Goal: Find specific fact: Find specific fact

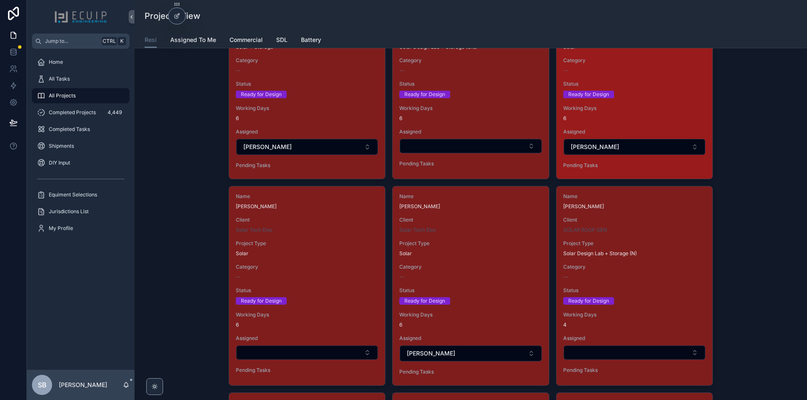
scroll to position [1092, 0]
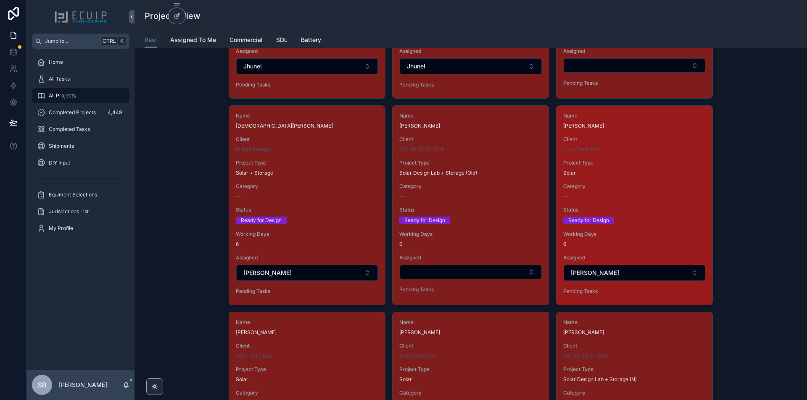
click at [642, 215] on div "Status Ready for Design" at bounding box center [634, 216] width 142 height 18
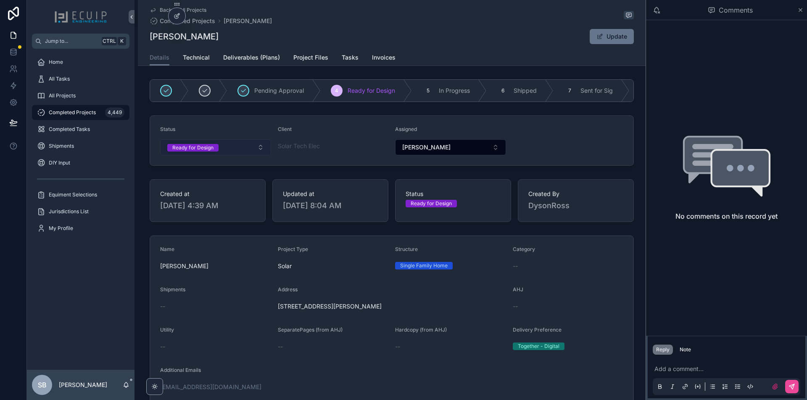
click at [243, 151] on button "Ready for Design" at bounding box center [215, 147] width 111 height 16
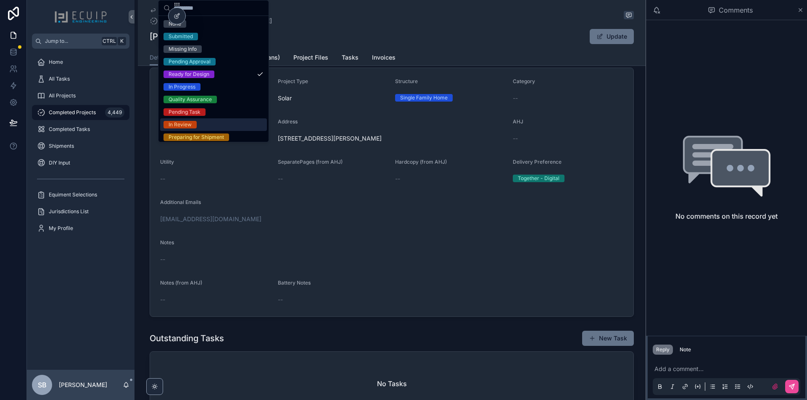
scroll to position [42, 0]
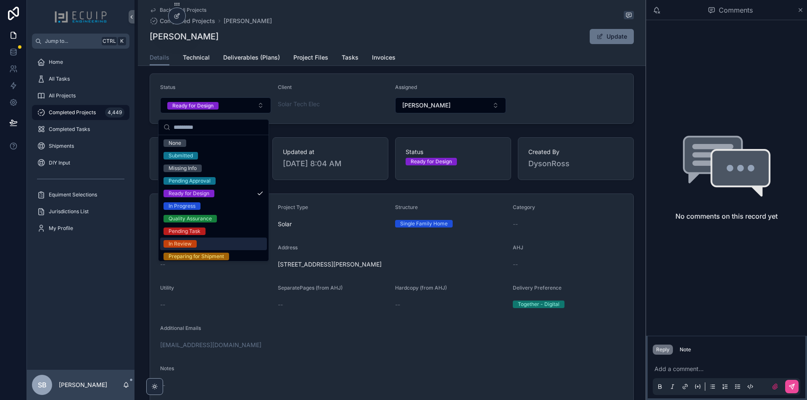
click at [200, 242] on div "In Review" at bounding box center [213, 244] width 107 height 13
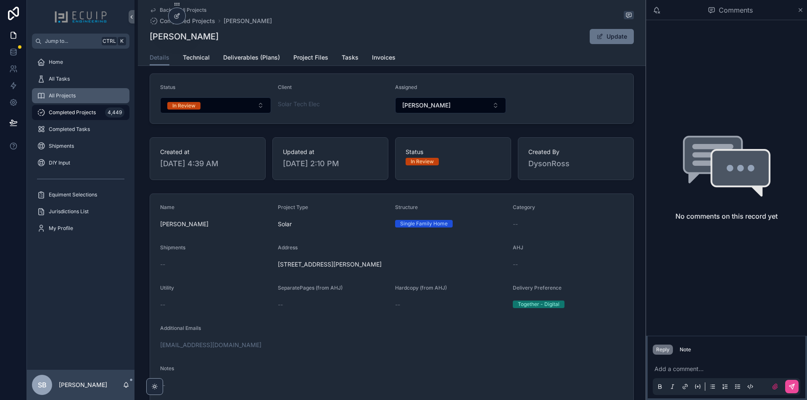
click at [80, 97] on div "All Projects" at bounding box center [80, 95] width 87 height 13
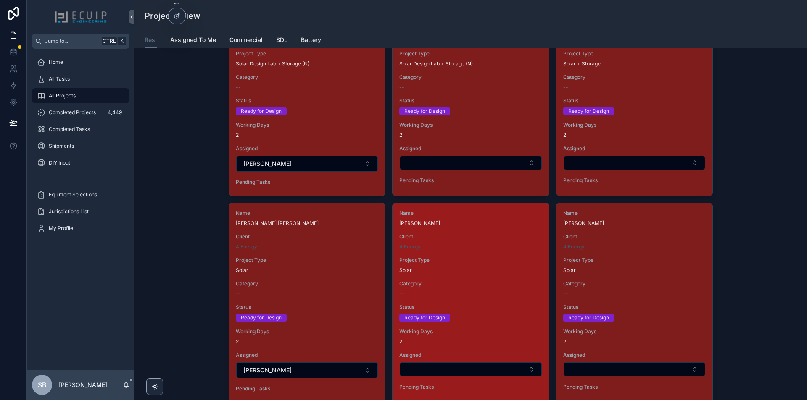
scroll to position [1684, 0]
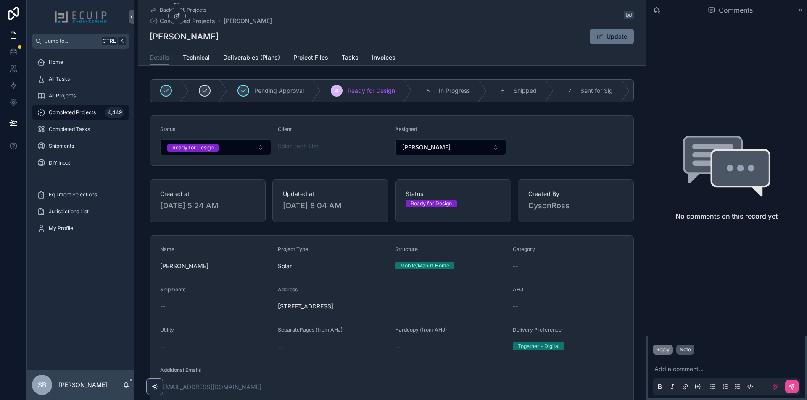
click at [681, 350] on div "Note" at bounding box center [684, 350] width 11 height 7
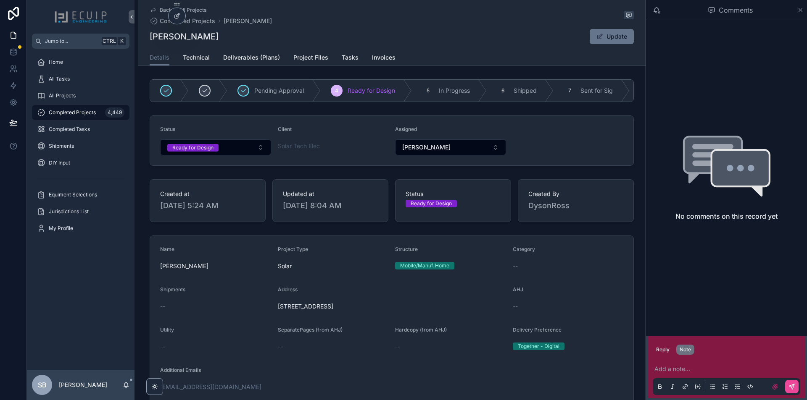
click at [676, 367] on p "scrollable content" at bounding box center [727, 369] width 147 height 8
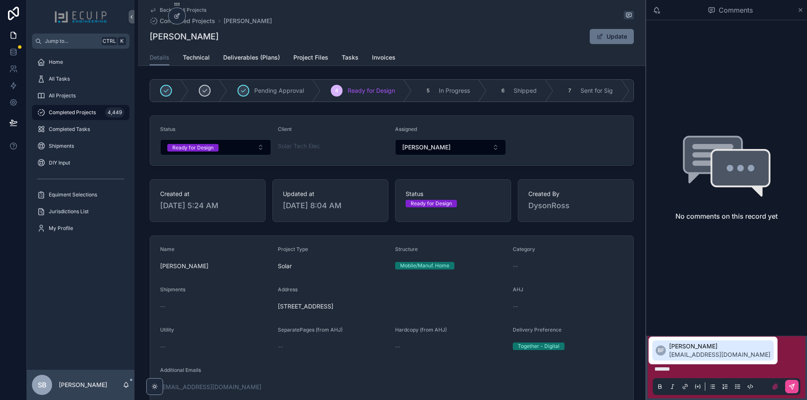
click at [678, 358] on span "bradyn@ecuip.com" at bounding box center [719, 355] width 101 height 8
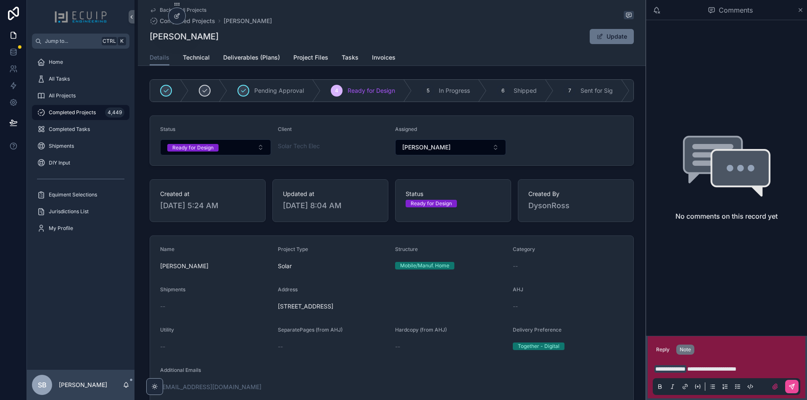
click at [705, 369] on span "**********" at bounding box center [711, 369] width 49 height 6
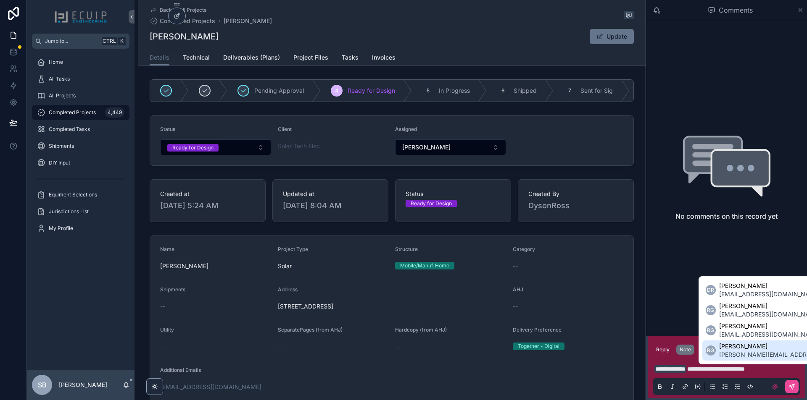
click at [761, 350] on span "Ryan Gittens" at bounding box center [794, 346] width 150 height 8
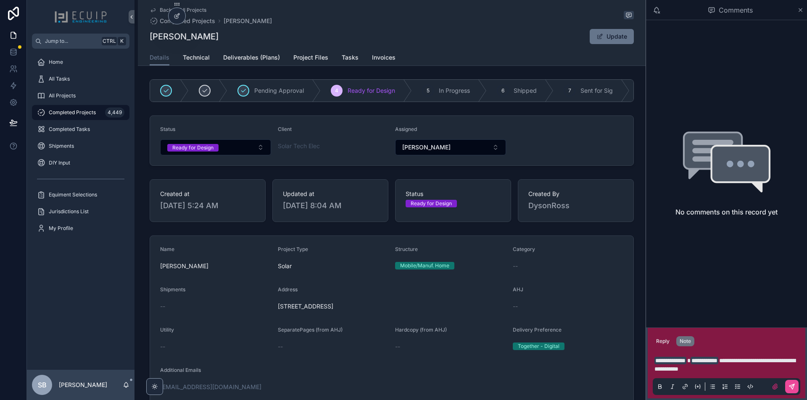
click at [737, 375] on div "**********" at bounding box center [726, 374] width 147 height 44
click at [740, 370] on p "**********" at bounding box center [727, 365] width 147 height 17
drag, startPoint x: 700, startPoint y: 366, endPoint x: 618, endPoint y: 347, distance: 84.7
click at [618, 347] on div "Jump to... Ctrl K Home All Tasks All Projects Completed Projects 4,449 Complete…" at bounding box center [417, 200] width 780 height 400
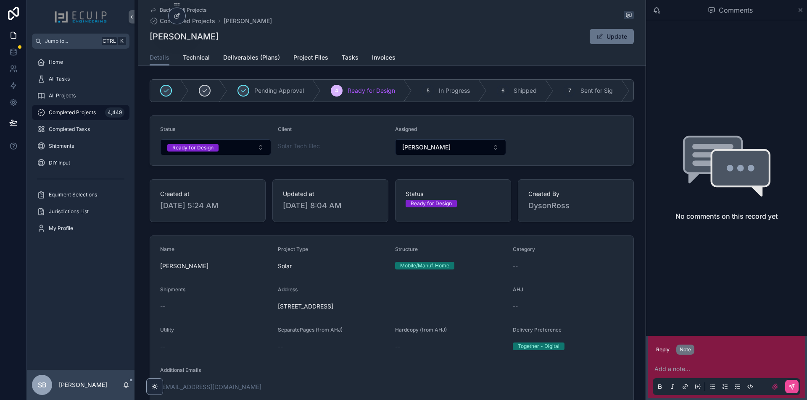
click at [453, 292] on div "Address" at bounding box center [392, 292] width 228 height 10
click at [234, 155] on button "Ready for Design" at bounding box center [215, 147] width 111 height 16
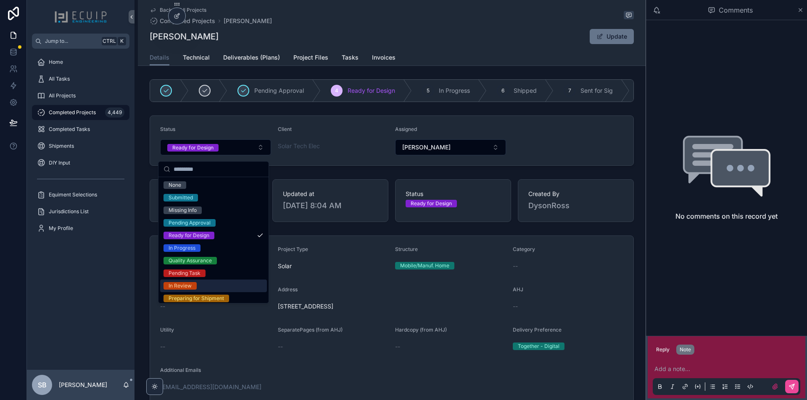
click at [211, 283] on div "In Review" at bounding box center [213, 286] width 107 height 13
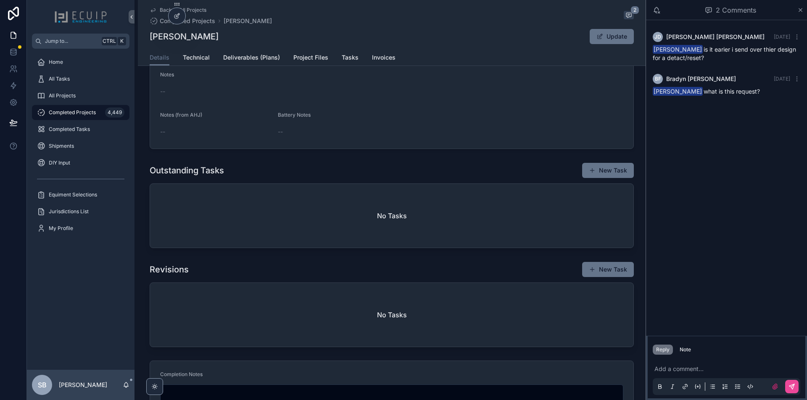
scroll to position [168, 0]
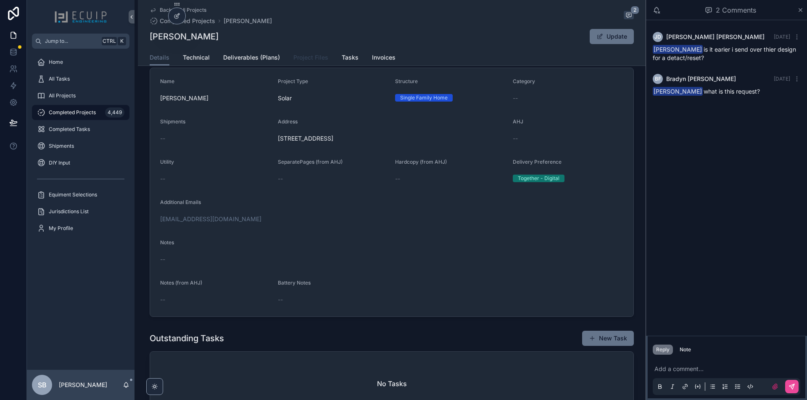
click at [308, 64] on link "Project Files" at bounding box center [310, 58] width 35 height 17
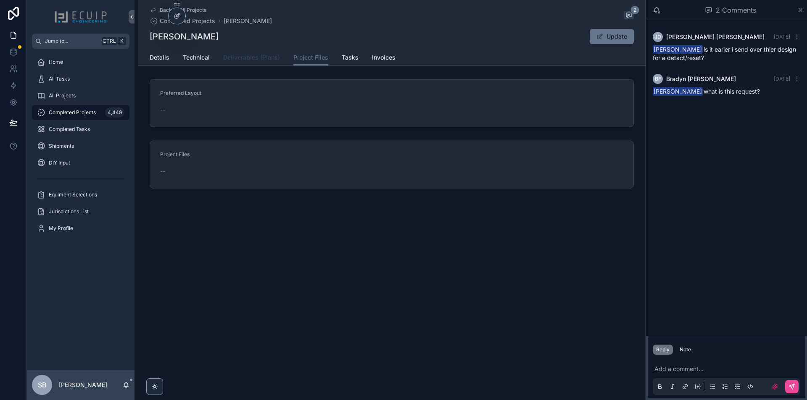
click at [269, 61] on span "Deliverables (Plans)" at bounding box center [251, 57] width 57 height 8
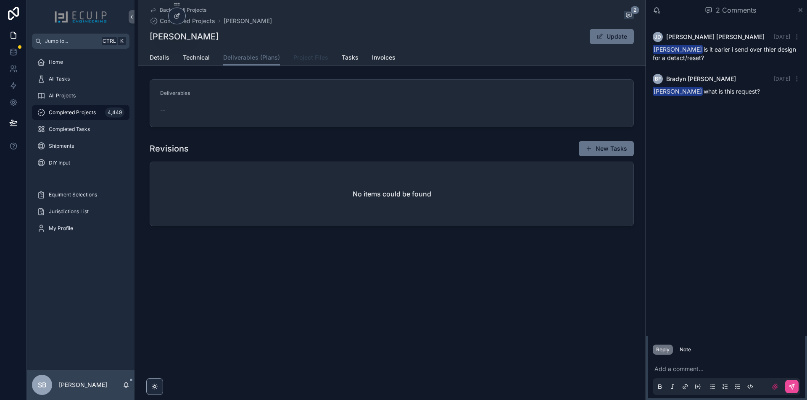
click at [305, 58] on span "Project Files" at bounding box center [310, 57] width 35 height 8
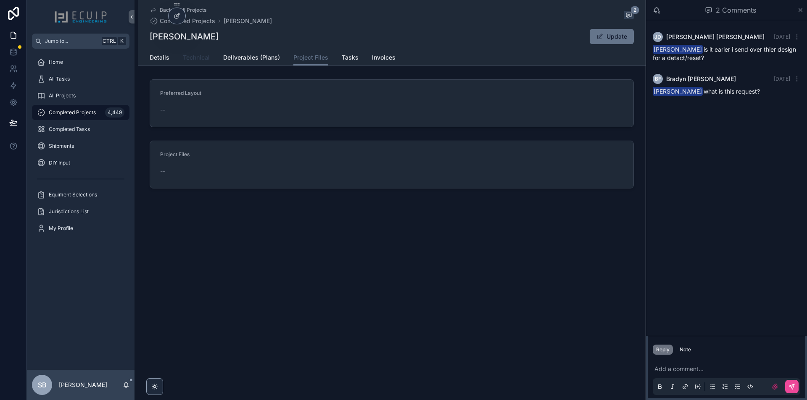
click at [184, 58] on span "Technical" at bounding box center [196, 57] width 27 height 8
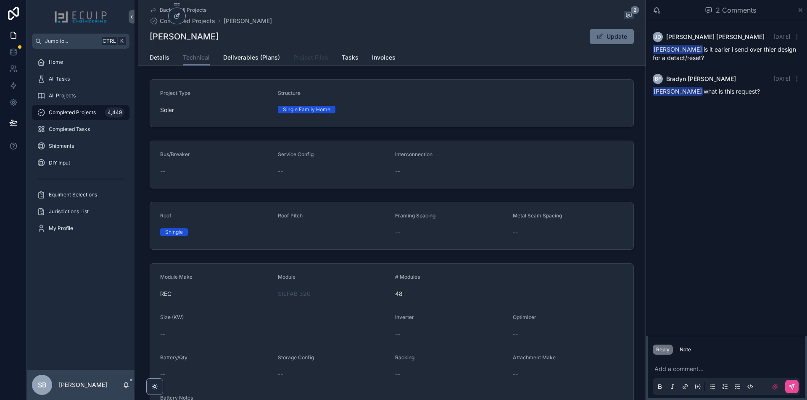
click at [306, 57] on span "Project Files" at bounding box center [310, 57] width 35 height 8
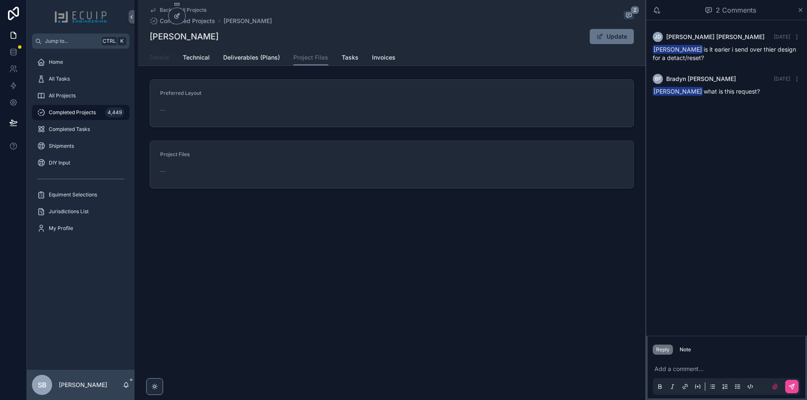
click at [157, 59] on span "Details" at bounding box center [160, 57] width 20 height 8
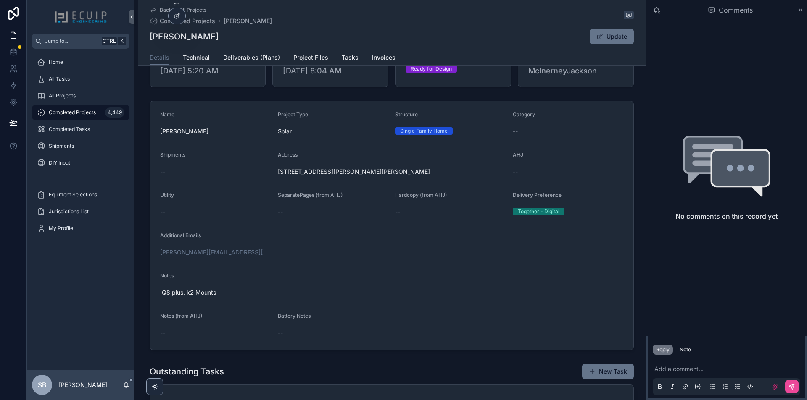
scroll to position [84, 0]
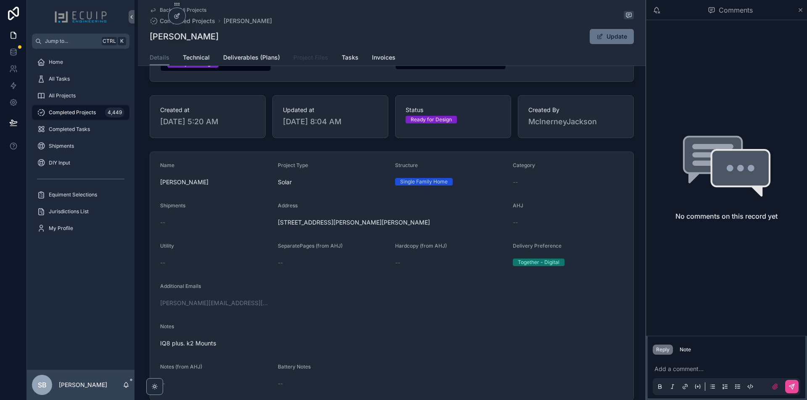
click at [313, 56] on span "Project Files" at bounding box center [310, 57] width 35 height 8
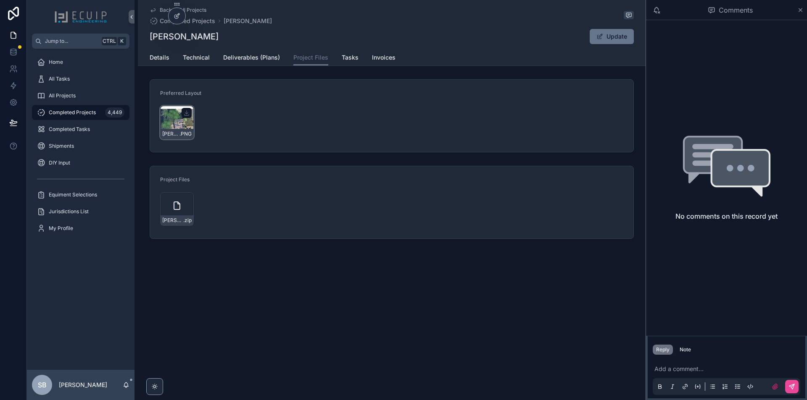
click at [183, 114] on div "scrollable content" at bounding box center [187, 113] width 10 height 10
click at [176, 127] on div "Adam-Siegel-Design-01 .PNG" at bounding box center [177, 123] width 34 height 34
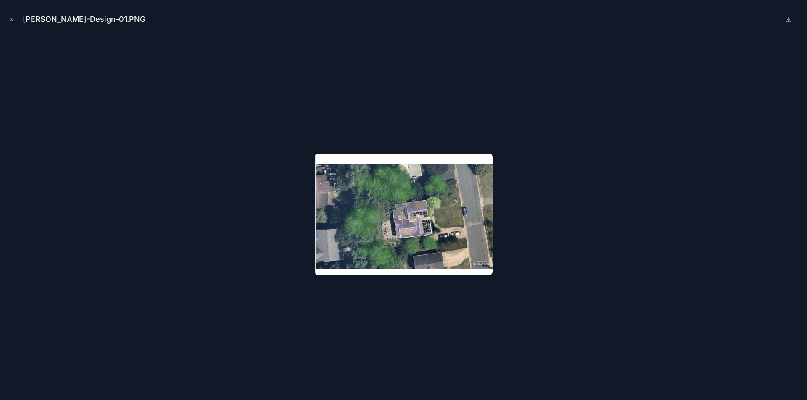
click at [16, 20] on div "Adam-Siegel-Design-01.PNG" at bounding box center [403, 19] width 793 height 25
click at [13, 20] on icon "Close modal" at bounding box center [11, 19] width 6 height 6
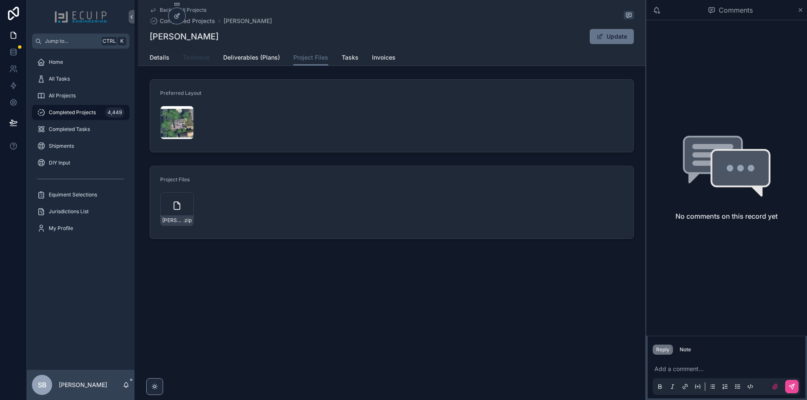
click at [194, 61] on span "Technical" at bounding box center [196, 57] width 27 height 8
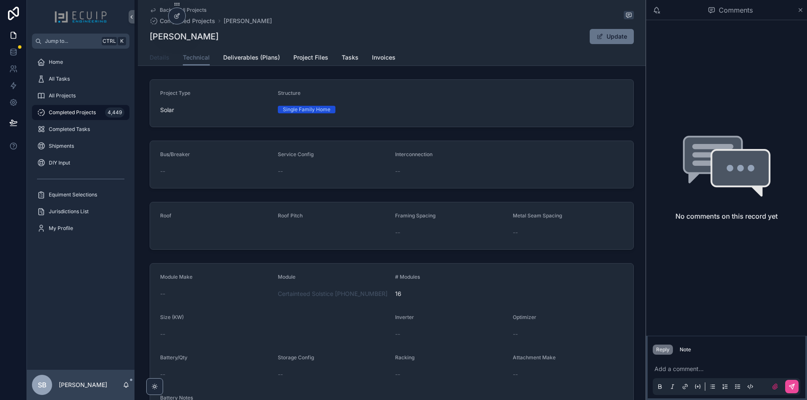
click at [151, 63] on link "Details" at bounding box center [160, 58] width 20 height 17
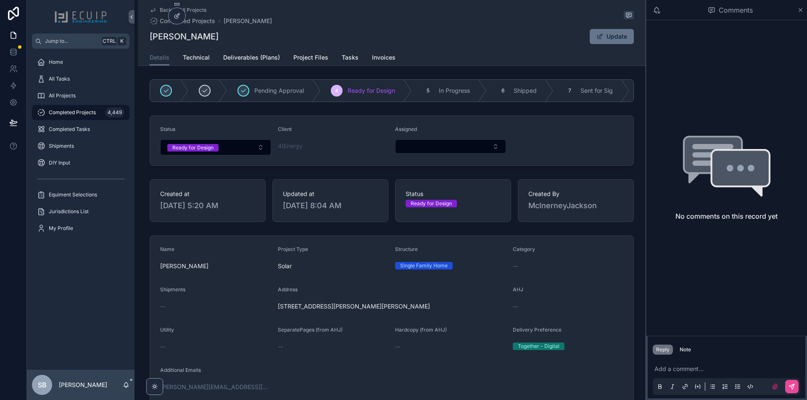
drag, startPoint x: 381, startPoint y: 314, endPoint x: 273, endPoint y: 324, distance: 108.0
click at [440, 152] on button "Select Button" at bounding box center [450, 146] width 111 height 14
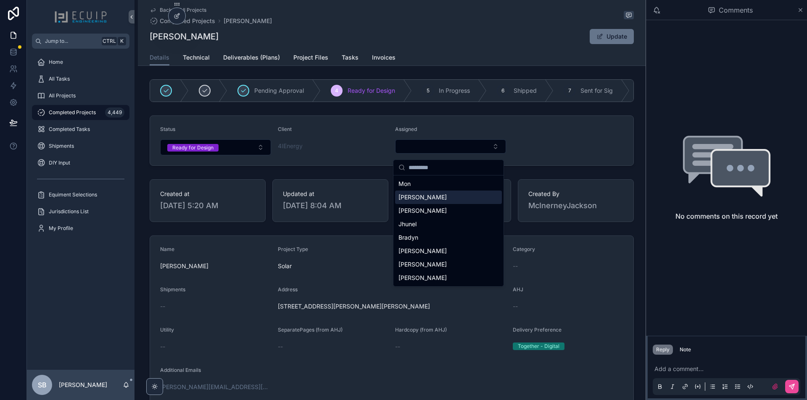
click at [415, 195] on span "[PERSON_NAME]" at bounding box center [422, 197] width 48 height 8
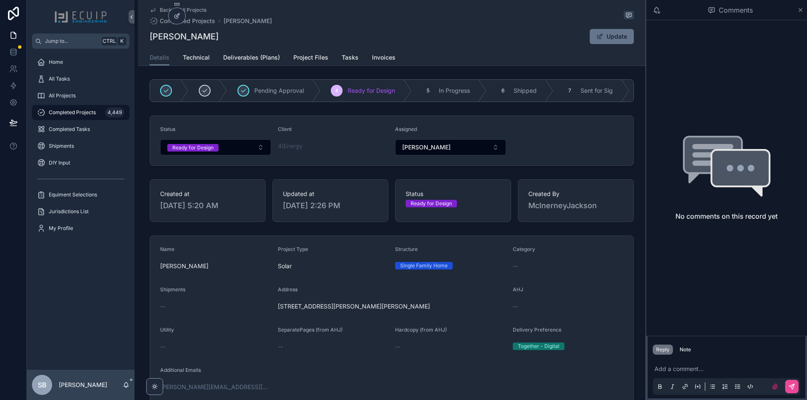
click at [340, 306] on div "1458 Dewberry Ct, McLean, VA 22101" at bounding box center [392, 306] width 228 height 13
drag, startPoint x: 388, startPoint y: 312, endPoint x: 329, endPoint y: 312, distance: 58.4
drag, startPoint x: 195, startPoint y: 38, endPoint x: 147, endPoint y: 44, distance: 48.6
click at [147, 44] on div "Back to All Projects Completed Projects Adam Siegel Adam Siegel Update Details …" at bounding box center [392, 33] width 508 height 66
copy h1 "[PERSON_NAME]"
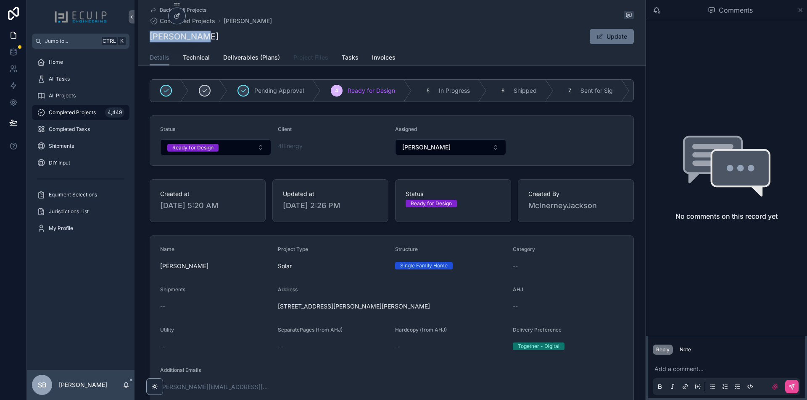
click at [308, 56] on span "Project Files" at bounding box center [310, 57] width 35 height 8
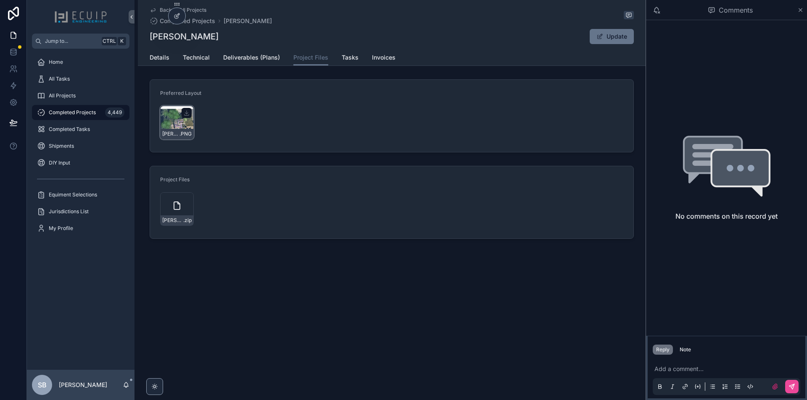
click at [169, 124] on div "Adam-Siegel-Design-01 .PNG" at bounding box center [177, 123] width 34 height 34
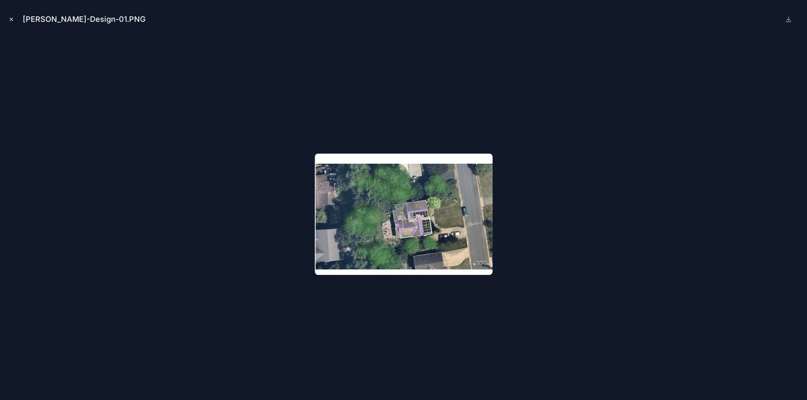
click at [11, 17] on icon "Close modal" at bounding box center [11, 19] width 6 height 6
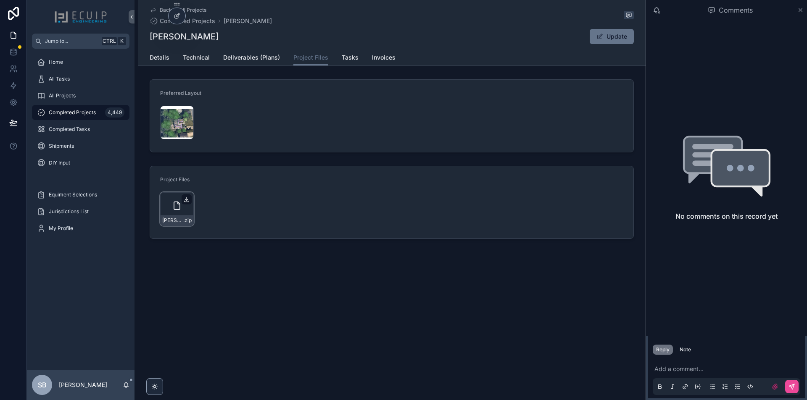
click at [186, 199] on icon "scrollable content" at bounding box center [186, 199] width 7 height 7
click at [178, 131] on span "Adam-Siegel-Design-01" at bounding box center [170, 134] width 17 height 7
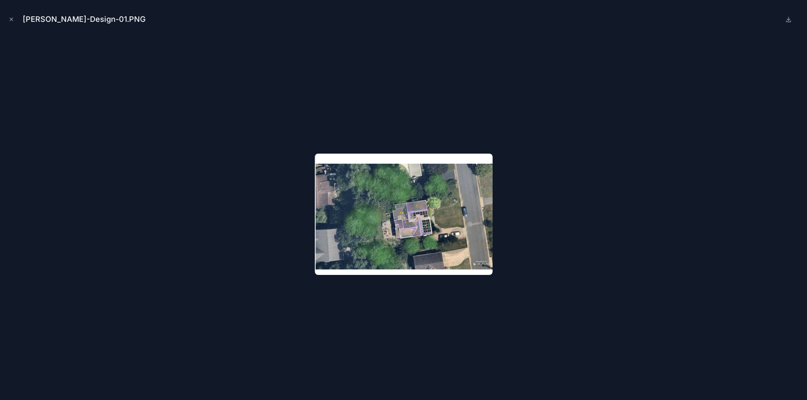
click at [11, 19] on icon "Close modal" at bounding box center [11, 19] width 6 height 6
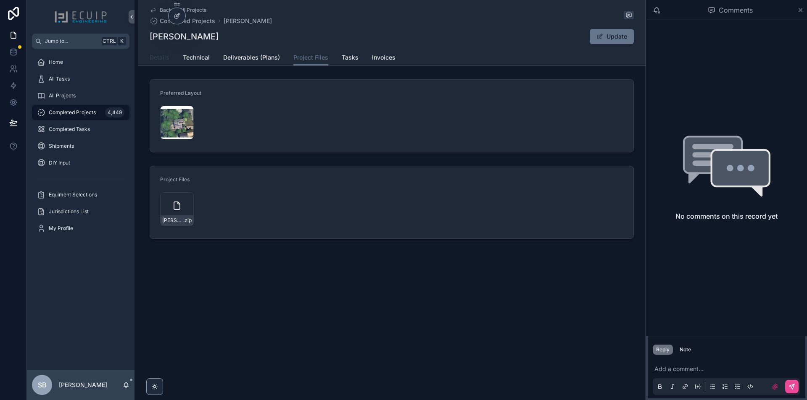
click at [155, 57] on span "Details" at bounding box center [160, 57] width 20 height 8
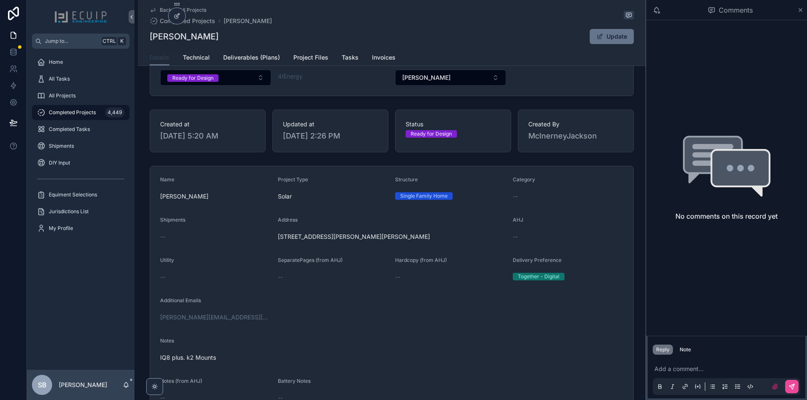
scroll to position [168, 0]
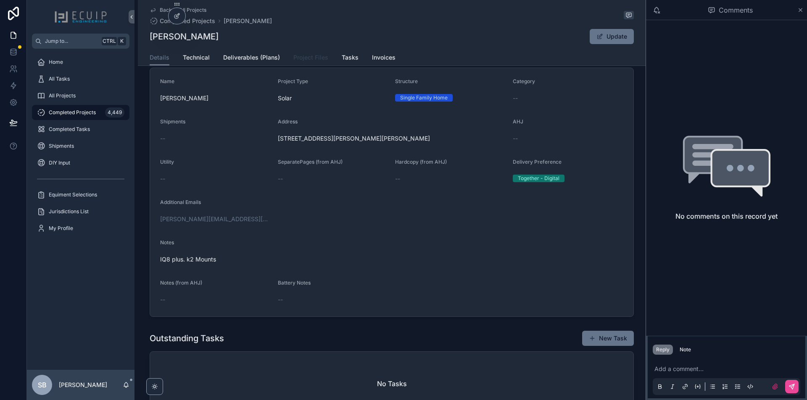
click at [301, 64] on link "Project Files" at bounding box center [310, 58] width 35 height 17
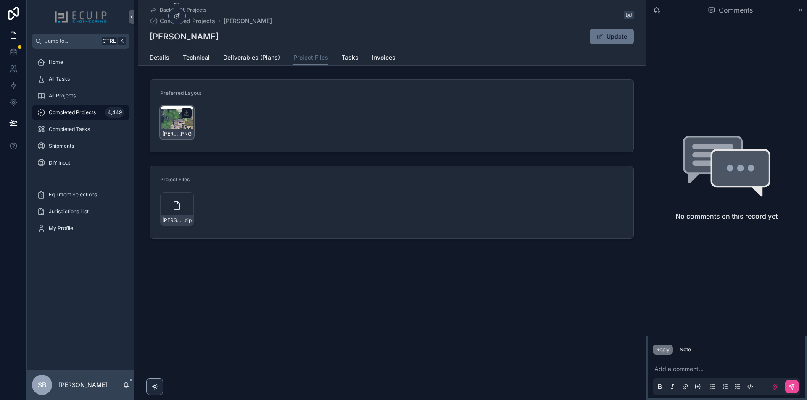
click at [179, 127] on div "Adam-Siegel-Design-01 .PNG" at bounding box center [177, 123] width 34 height 34
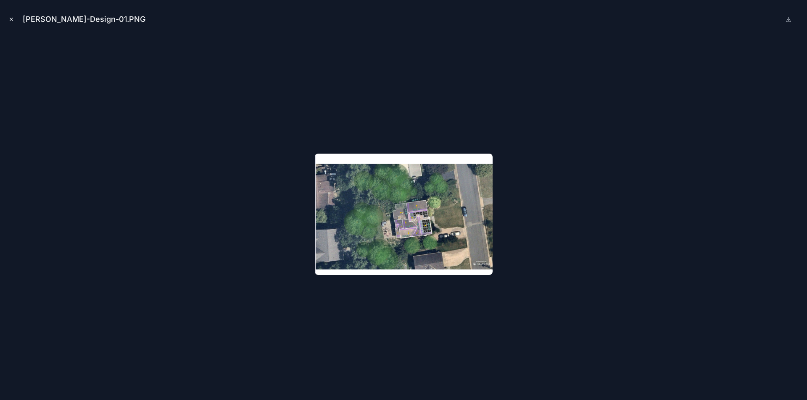
click at [8, 18] on icon "Close modal" at bounding box center [11, 19] width 6 height 6
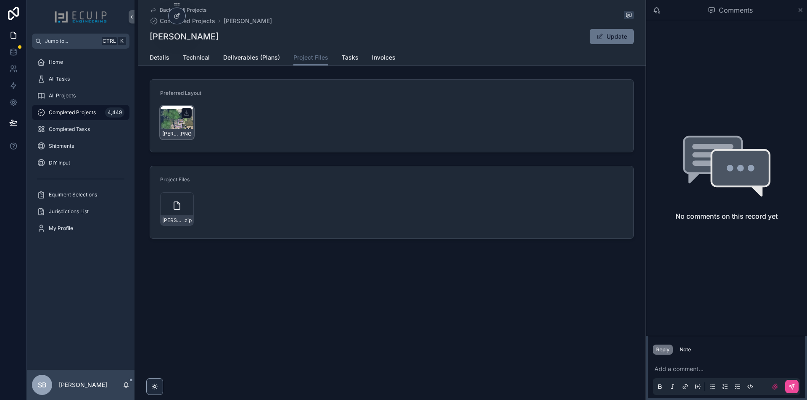
click at [168, 127] on div "Adam-Siegel-Design-01 .PNG" at bounding box center [177, 123] width 34 height 34
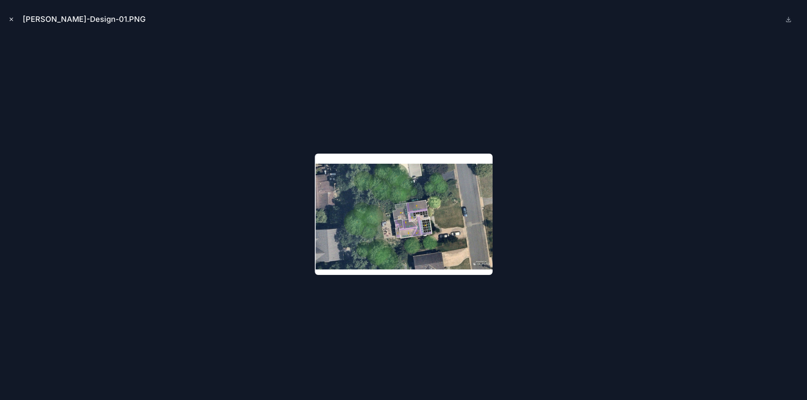
click at [10, 19] on icon "Close modal" at bounding box center [11, 19] width 6 height 6
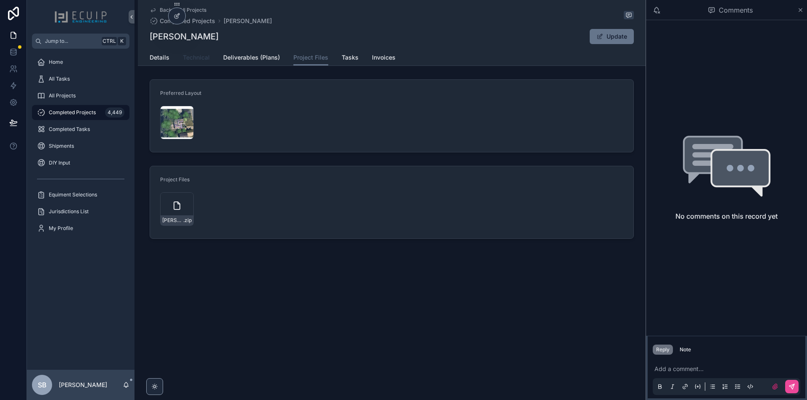
click at [197, 61] on span "Technical" at bounding box center [196, 57] width 27 height 8
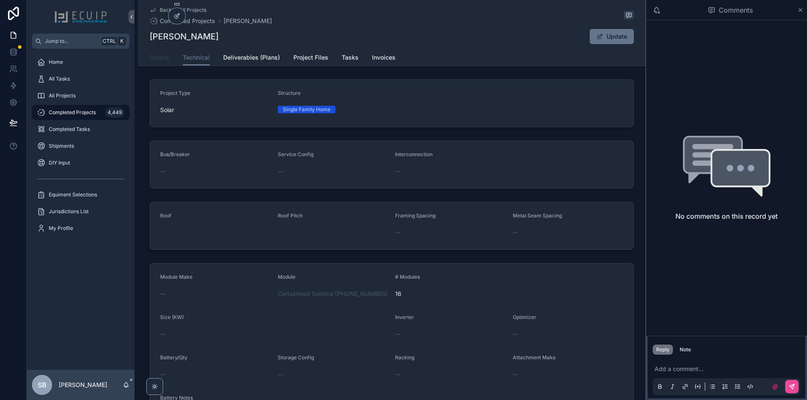
click at [157, 61] on span "Details" at bounding box center [160, 57] width 20 height 8
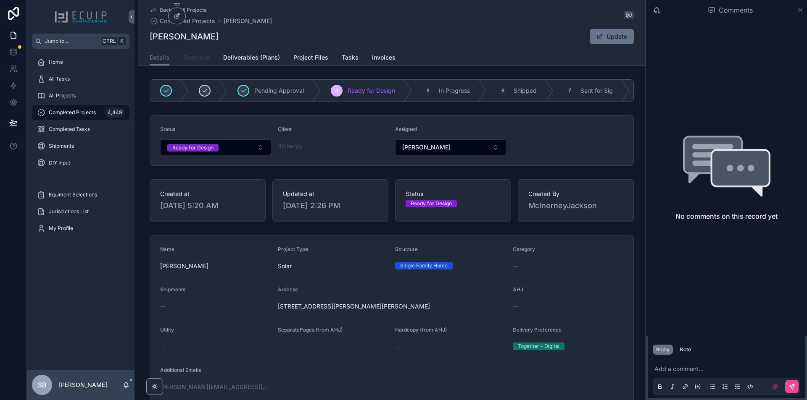
click at [188, 57] on span "Technical" at bounding box center [196, 57] width 27 height 8
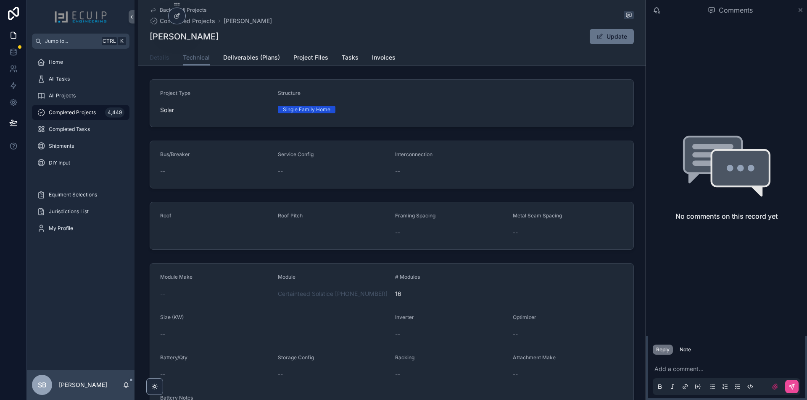
click at [150, 57] on span "Details" at bounding box center [160, 57] width 20 height 8
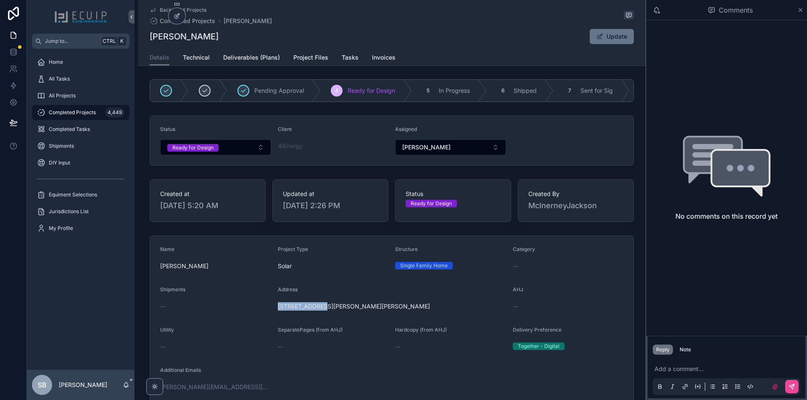
drag, startPoint x: 390, startPoint y: 315, endPoint x: 319, endPoint y: 310, distance: 70.8
click at [319, 310] on div "1458 Dewberry Ct, McLean, VA 22101" at bounding box center [392, 306] width 228 height 13
drag, startPoint x: 385, startPoint y: 312, endPoint x: 275, endPoint y: 316, distance: 109.7
click at [278, 313] on div "Address 1458 Dewberry Ct, McLean, VA 22101" at bounding box center [392, 300] width 228 height 27
copy span "1458 Dewberry Ct, McLean, VA 22101"
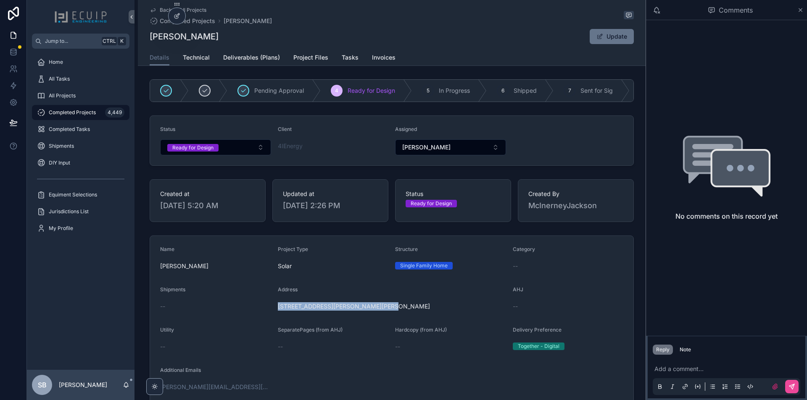
scroll to position [126, 0]
